Goal: Use online tool/utility: Utilize a website feature to perform a specific function

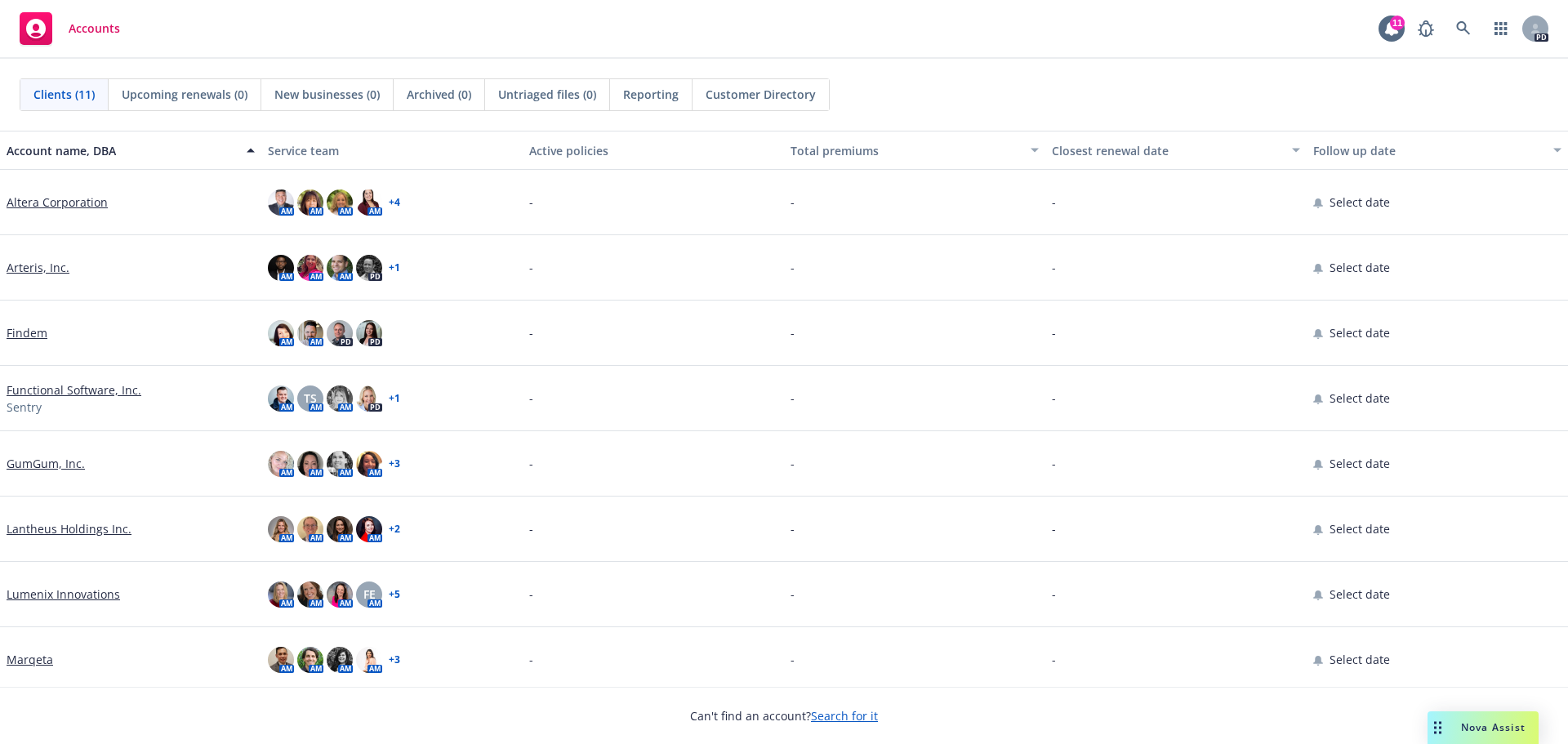
click at [1471, 727] on span "Nova Assist" at bounding box center [1493, 728] width 64 height 14
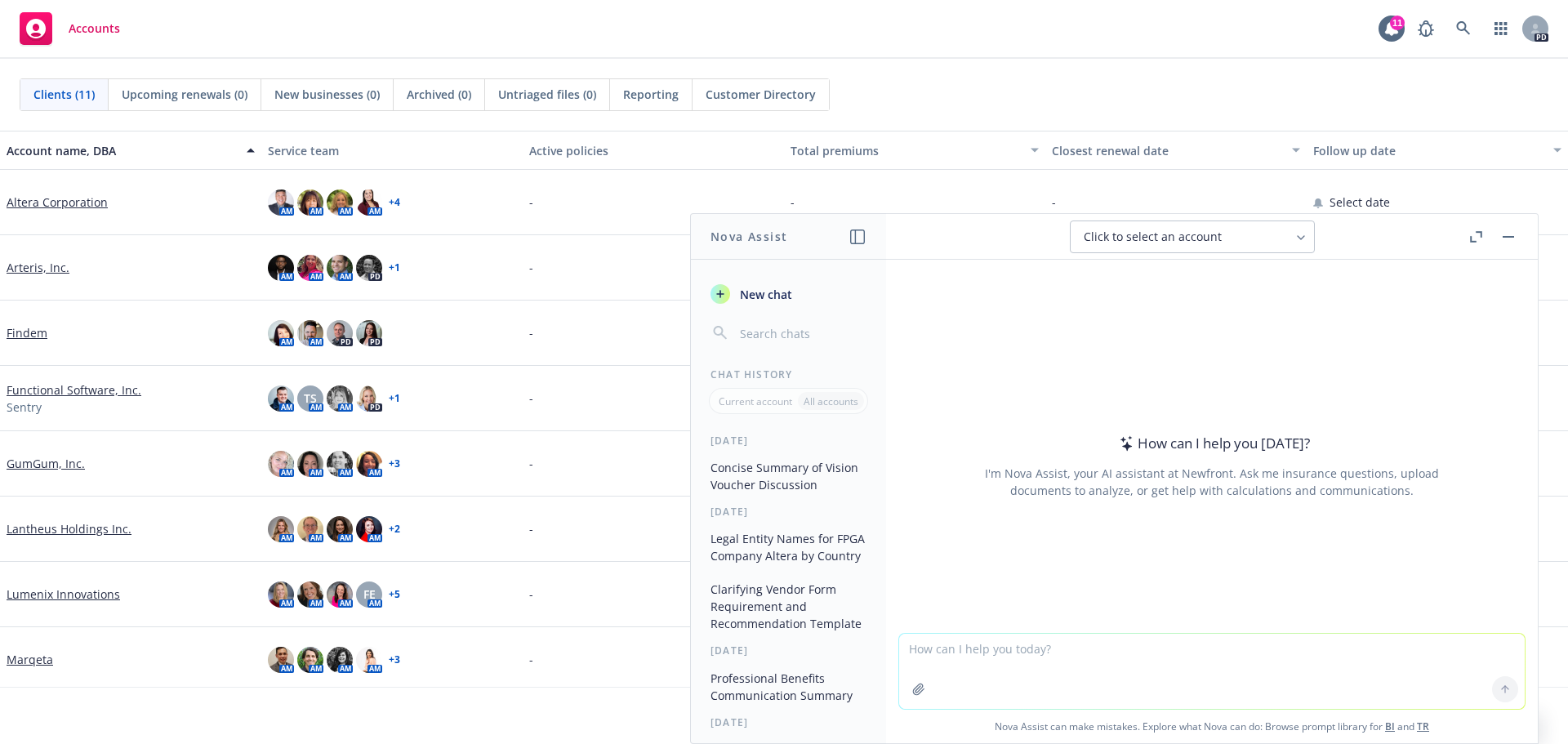
click at [1013, 646] on textarea at bounding box center [1212, 672] width 626 height 75
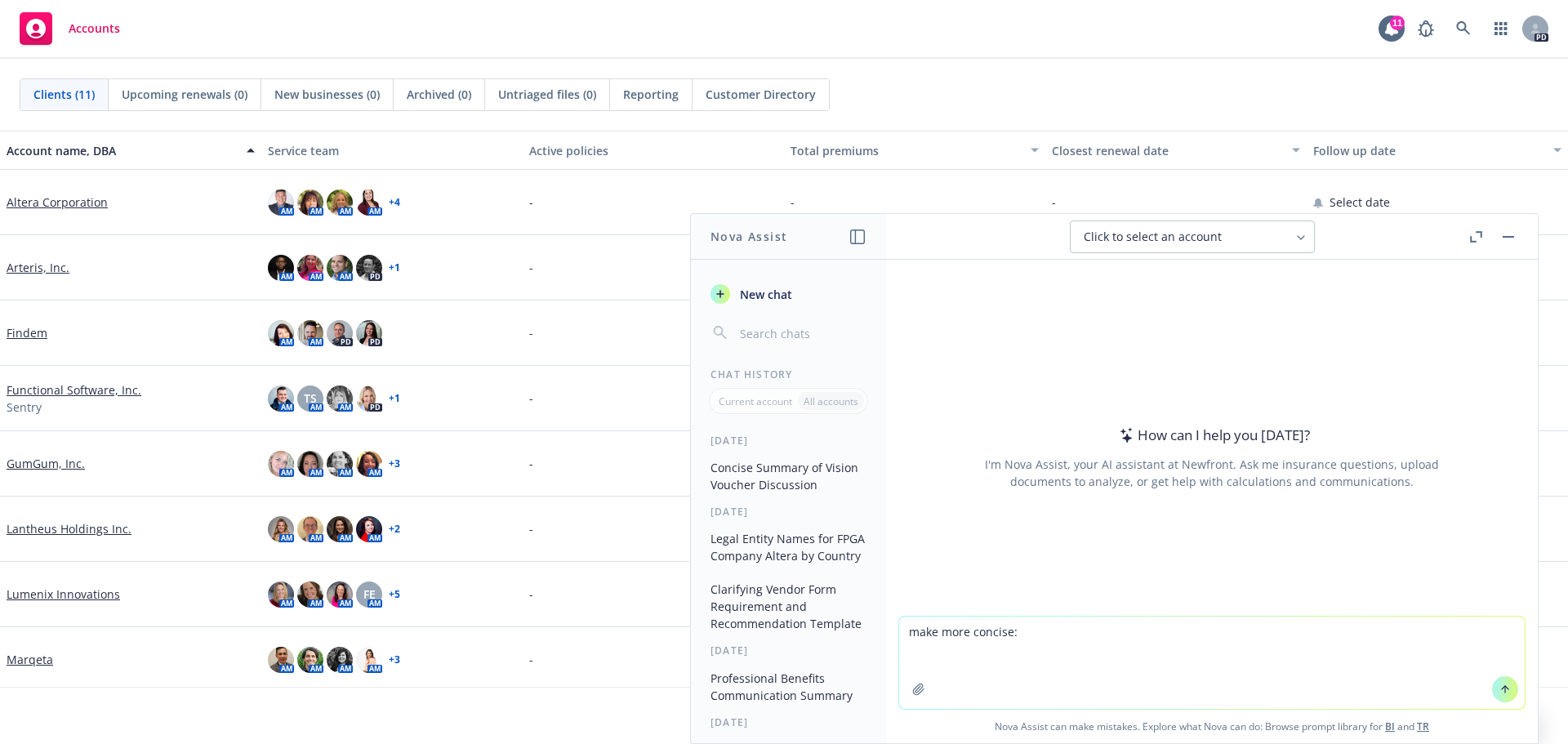
paste textarea "Thank you kindly for the information! [PERSON_NAME] really appreciated meeting …"
type textarea "make more concise: Thank you kindly for the information! [PERSON_NAME] really a…"
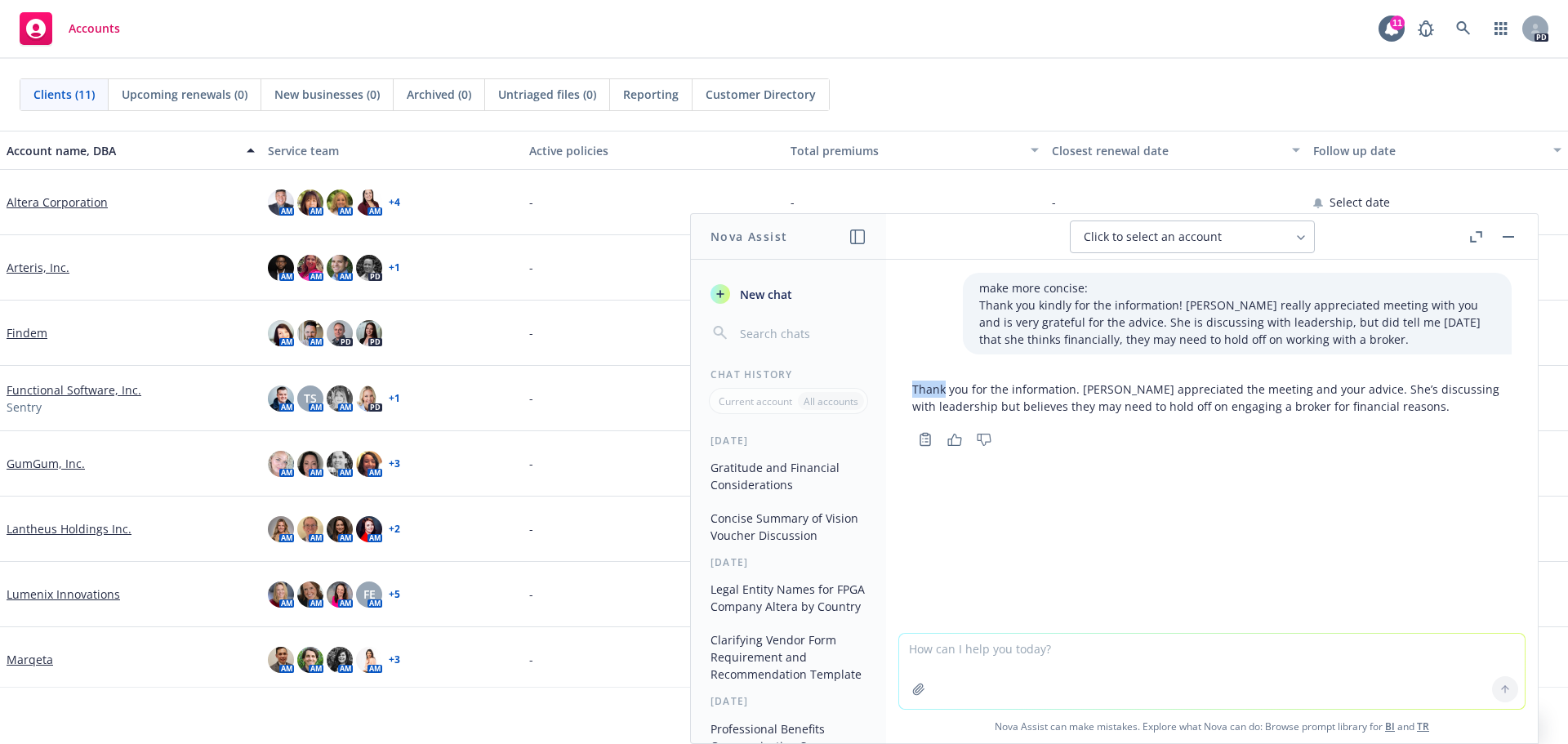
drag, startPoint x: 1234, startPoint y: 404, endPoint x: 941, endPoint y: 393, distance: 293.2
click at [941, 393] on p "Thank you for the information. [PERSON_NAME] appreciated the meeting and your a…" at bounding box center [1211, 398] width 599 height 34
click at [1002, 405] on p "Thank you for the information. [PERSON_NAME] appreciated the meeting and your a…" at bounding box center [1211, 398] width 599 height 34
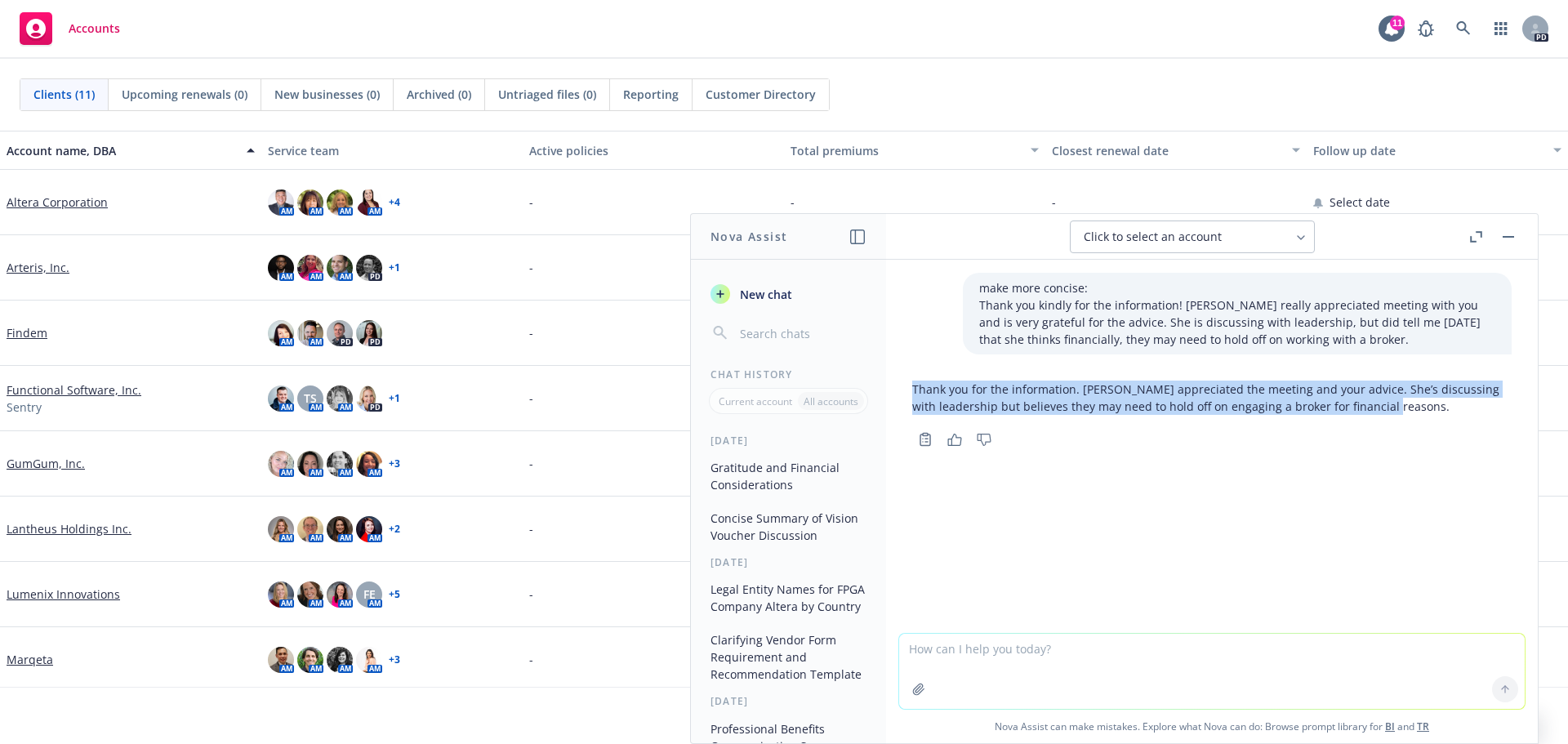
drag, startPoint x: 1412, startPoint y: 405, endPoint x: 913, endPoint y: 391, distance: 499.2
click at [913, 391] on p "Thank you for the information. [PERSON_NAME] appreciated the meeting and your a…" at bounding box center [1211, 398] width 599 height 34
copy p "Thank you for the information. [PERSON_NAME] appreciated the meeting and your a…"
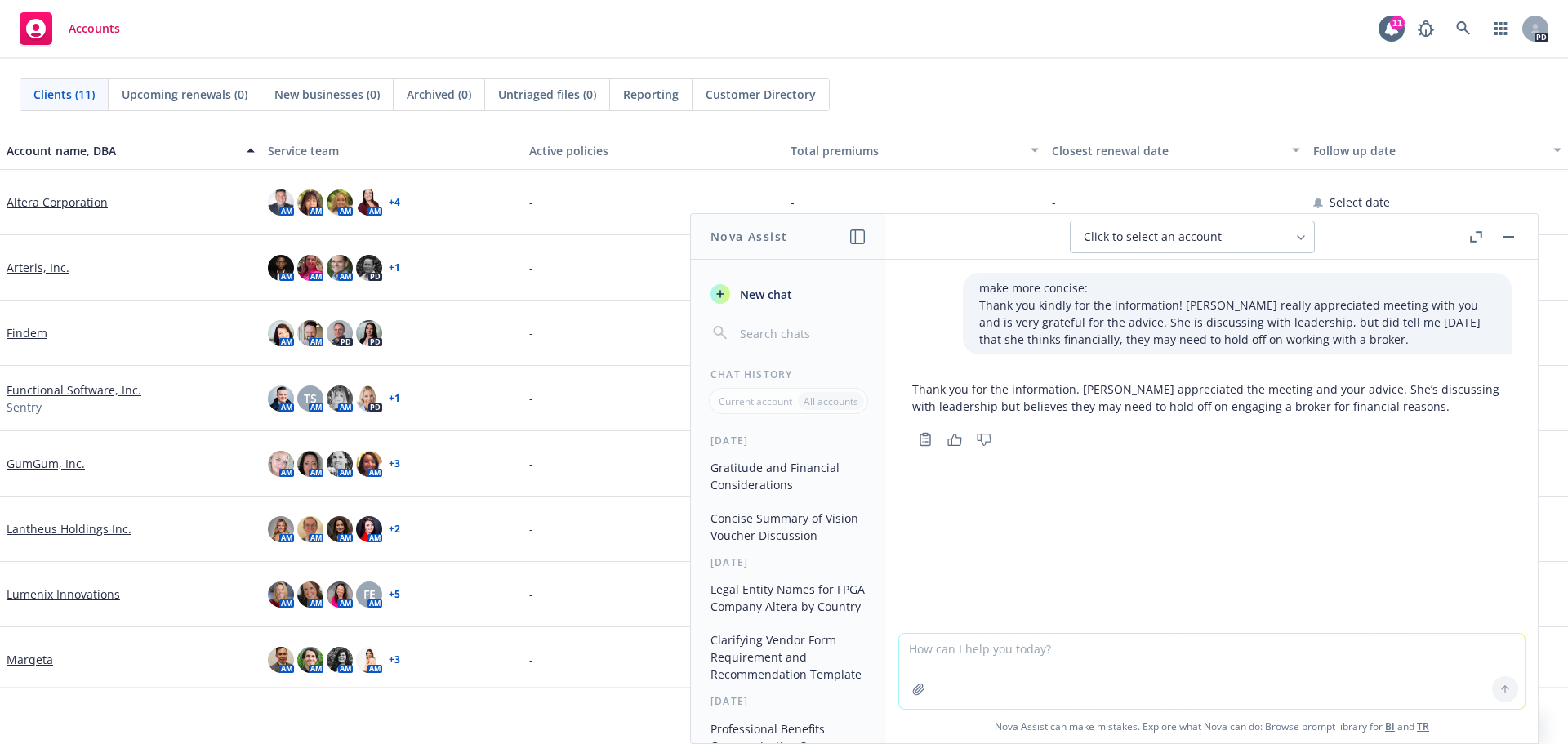
click at [1280, 455] on div "make more concise: Thank you kindly for the information! [PERSON_NAME] really a…" at bounding box center [1211, 445] width 652 height 373
